Goal: Communication & Community: Ask a question

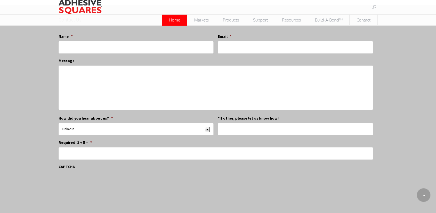
scroll to position [536, 0]
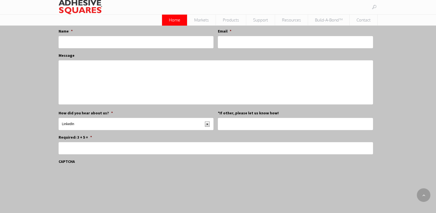
drag, startPoint x: 94, startPoint y: 51, endPoint x: 96, endPoint y: 46, distance: 5.2
click at [94, 50] on ul "Name * Email * Message How did you hear about us? * LinkedIn Google Referral Ot…" at bounding box center [218, 108] width 319 height 168
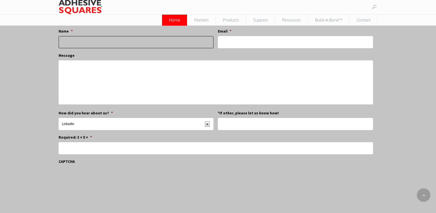
click at [100, 42] on input "Name *" at bounding box center [136, 42] width 155 height 12
click at [102, 45] on input "Name *" at bounding box center [136, 42] width 155 height 12
click at [102, 44] on input "Name *" at bounding box center [136, 42] width 155 height 12
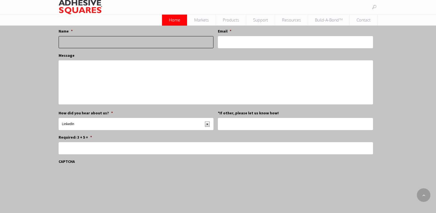
paste input "[PERSON_NAME]"
type input "[PERSON_NAME]"
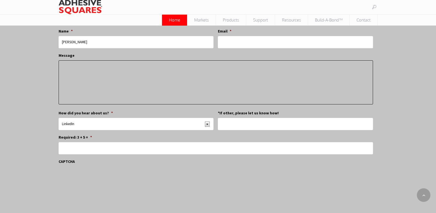
click at [247, 61] on textarea "Message" at bounding box center [216, 82] width 314 height 44
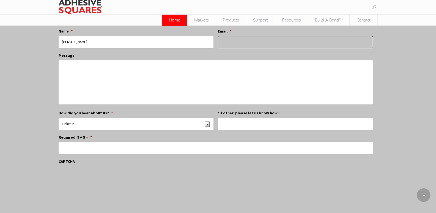
click at [248, 45] on input "Email *" at bounding box center [295, 42] width 155 height 12
type input "[PERSON_NAME][EMAIL_ADDRESS][DOMAIN_NAME]"
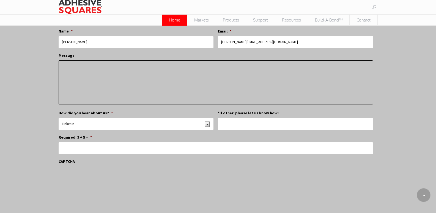
click at [186, 66] on textarea "Message" at bounding box center [216, 82] width 314 height 44
click at [185, 66] on textarea "Message" at bounding box center [216, 82] width 314 height 44
paste textarea "Hi, your pavement is a significant investment. NextMark Striping helps you prot…"
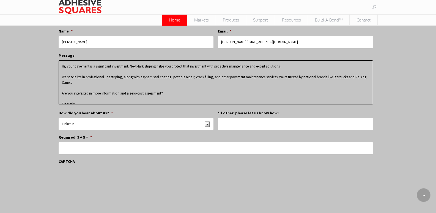
scroll to position [40, 0]
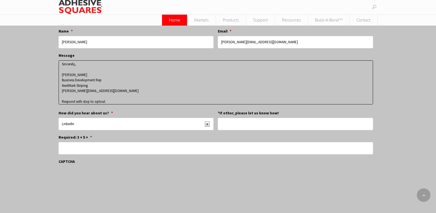
type textarea "Hi, your pavement is a significant investment. NextMark Striping helps you prot…"
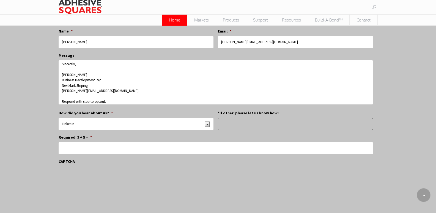
click at [265, 121] on input "*If other, please let us know how!" at bounding box center [295, 124] width 155 height 12
paste input "[PERSON_NAME][EMAIL_ADDRESS][DOMAIN_NAME]"
type input "[PERSON_NAME][EMAIL_ADDRESS][DOMAIN_NAME]"
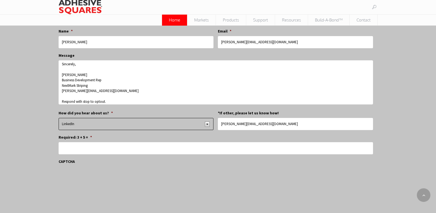
drag, startPoint x: 171, startPoint y: 118, endPoint x: 153, endPoint y: 124, distance: 19.3
click at [164, 119] on select "LinkedIn Google Referral Other*" at bounding box center [136, 124] width 155 height 12
click at [145, 122] on select "LinkedIn Google Referral Other*" at bounding box center [136, 124] width 155 height 12
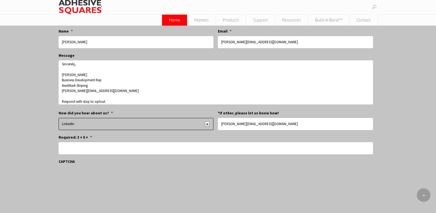
drag, startPoint x: 136, startPoint y: 119, endPoint x: 116, endPoint y: 121, distance: 20.2
click at [136, 119] on select "LinkedIn Google Referral Other*" at bounding box center [136, 124] width 155 height 12
select select "Google"
click at [59, 118] on select "LinkedIn Google Referral Other*" at bounding box center [136, 124] width 155 height 12
drag, startPoint x: 87, startPoint y: 127, endPoint x: 87, endPoint y: 130, distance: 2.8
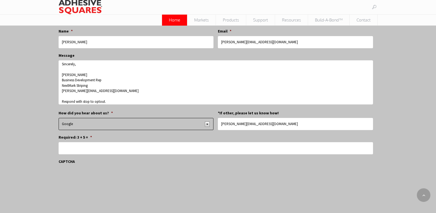
click at [87, 127] on select "LinkedIn Google Referral Other*" at bounding box center [136, 124] width 155 height 12
